Goal: Find specific page/section: Find specific page/section

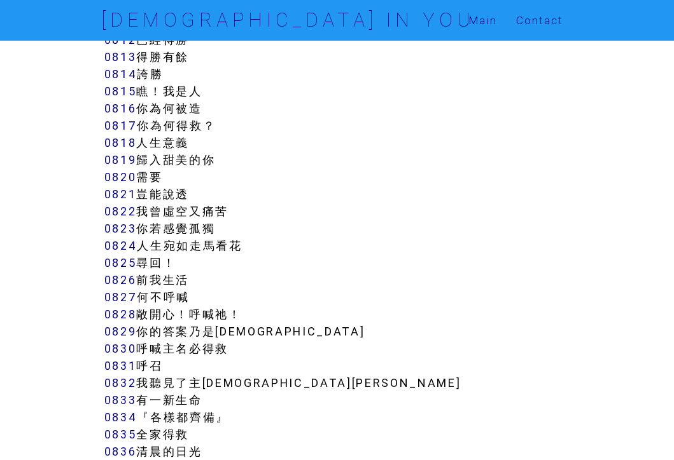
scroll to position [5598, 0]
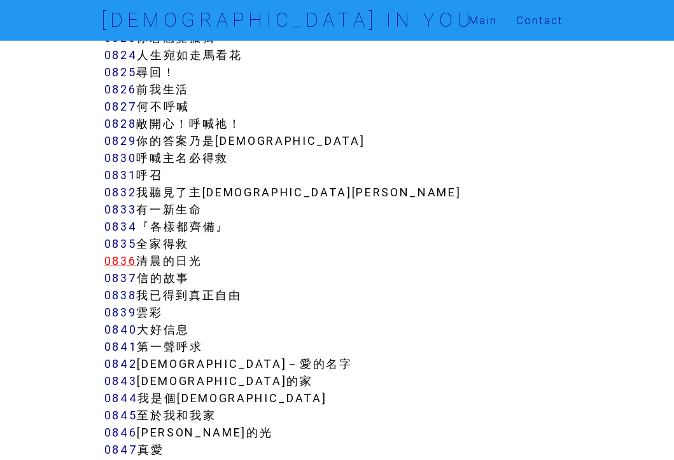
click at [120, 254] on link "0836" at bounding box center [120, 261] width 32 height 15
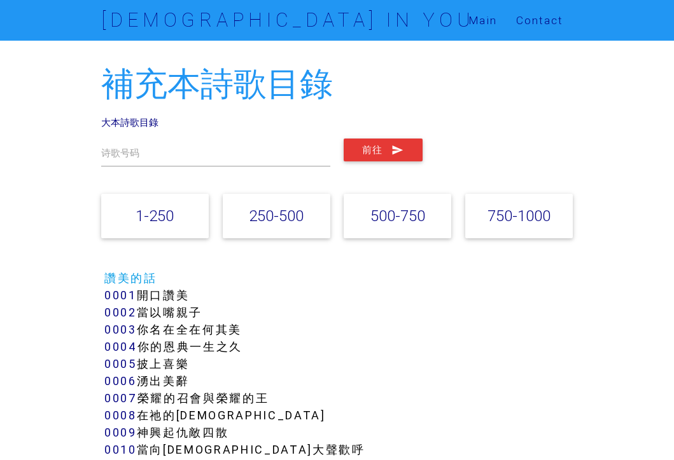
scroll to position [5598, 0]
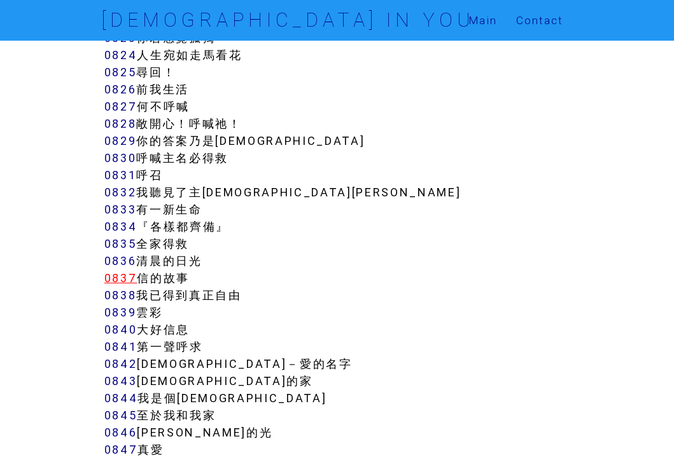
click at [127, 271] on link "0837" at bounding box center [120, 278] width 33 height 15
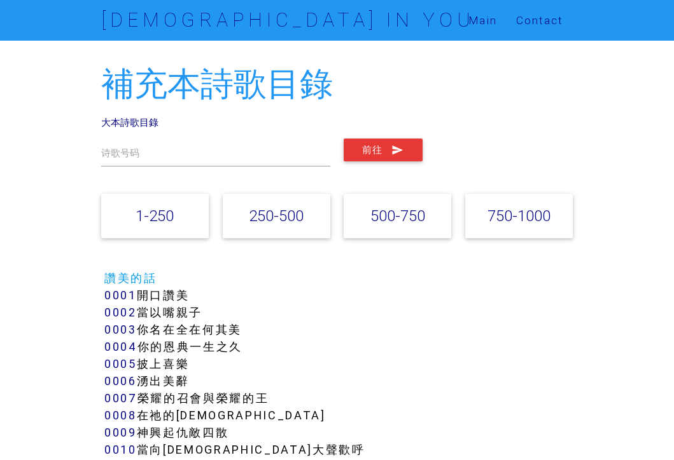
scroll to position [5598, 0]
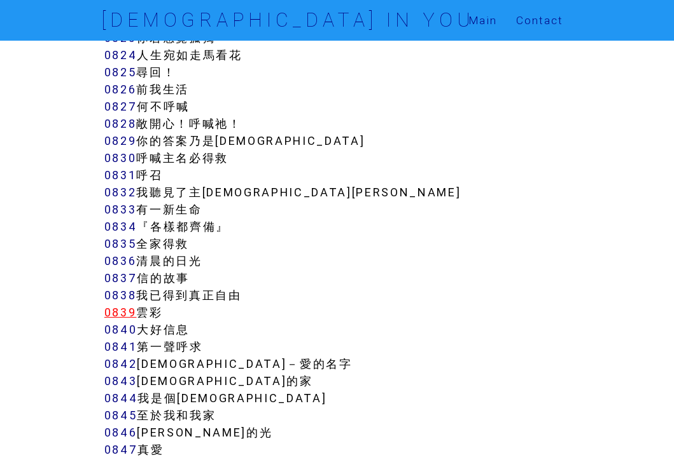
click at [125, 305] on link "0839" at bounding box center [120, 312] width 32 height 15
